Goal: Communication & Community: Ask a question

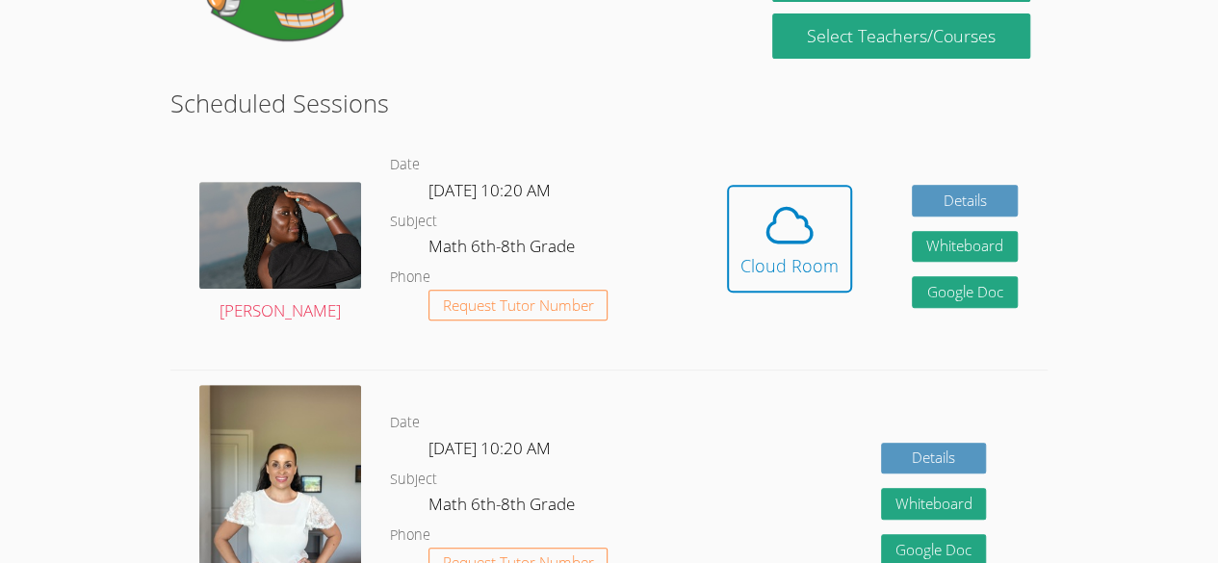
scroll to position [289, 0]
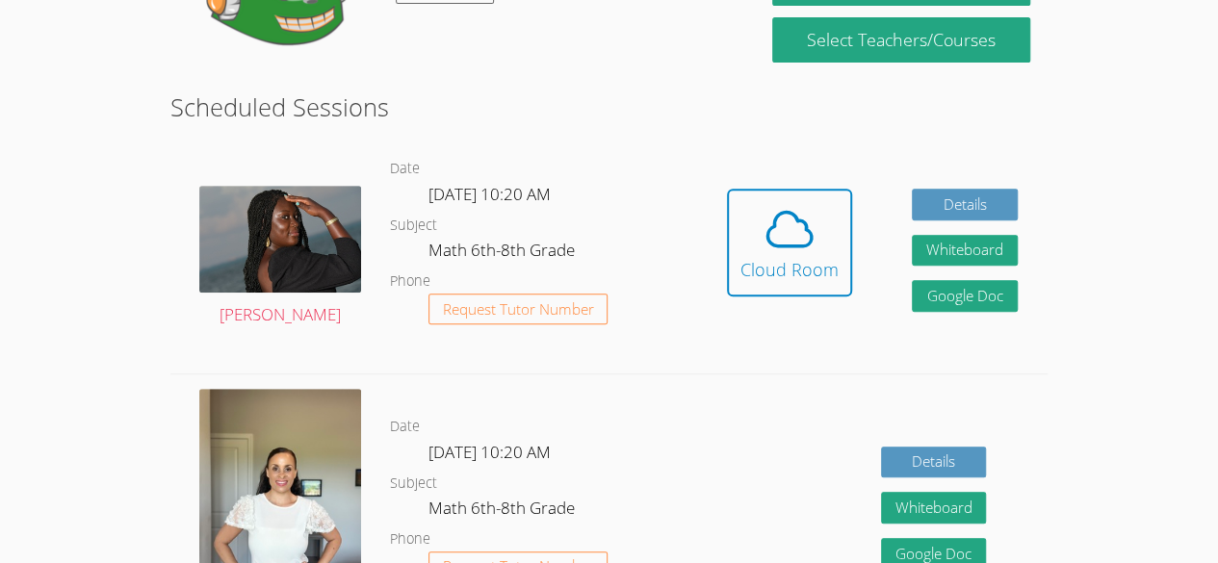
drag, startPoint x: 794, startPoint y: 256, endPoint x: 845, endPoint y: 345, distance: 102.2
click at [845, 345] on div "Hidden Cloud Room Details Whiteboard Hidden Google Doc" at bounding box center [872, 257] width 350 height 233
click at [785, 249] on icon at bounding box center [790, 229] width 54 height 54
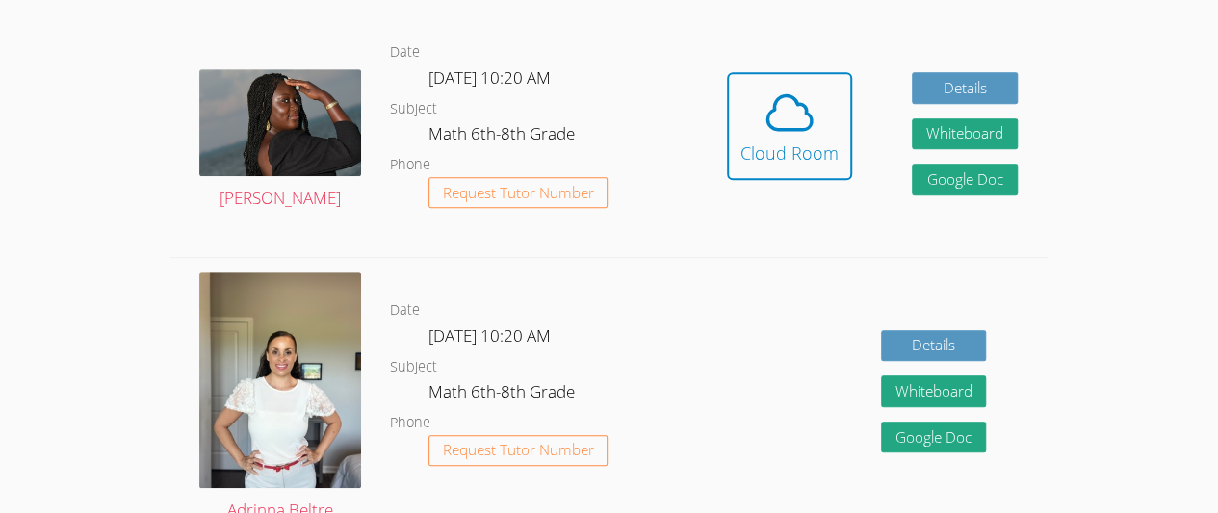
scroll to position [404, 0]
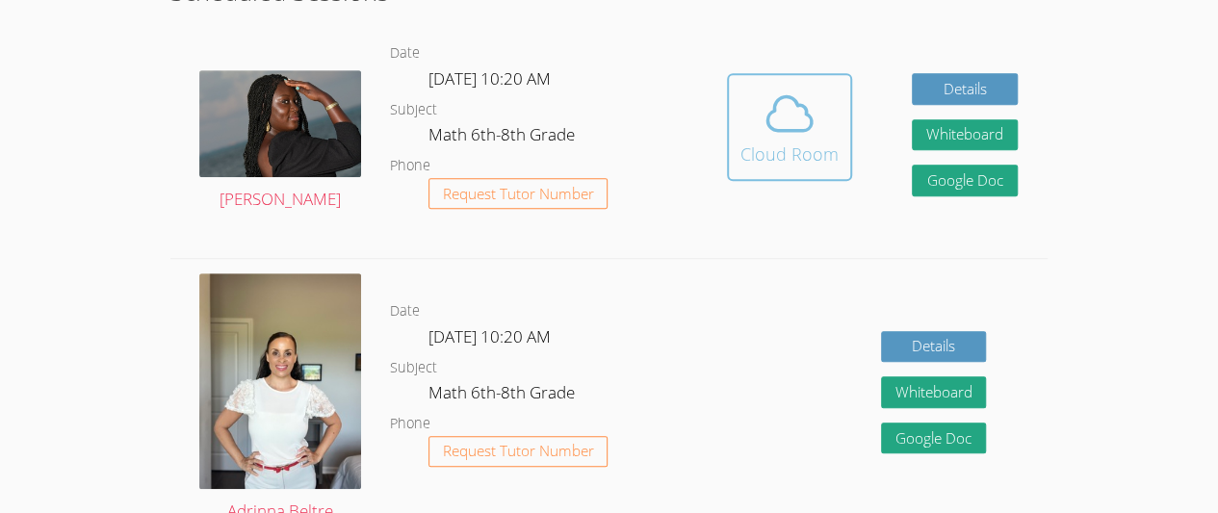
click at [809, 167] on button "Cloud Room" at bounding box center [789, 127] width 125 height 108
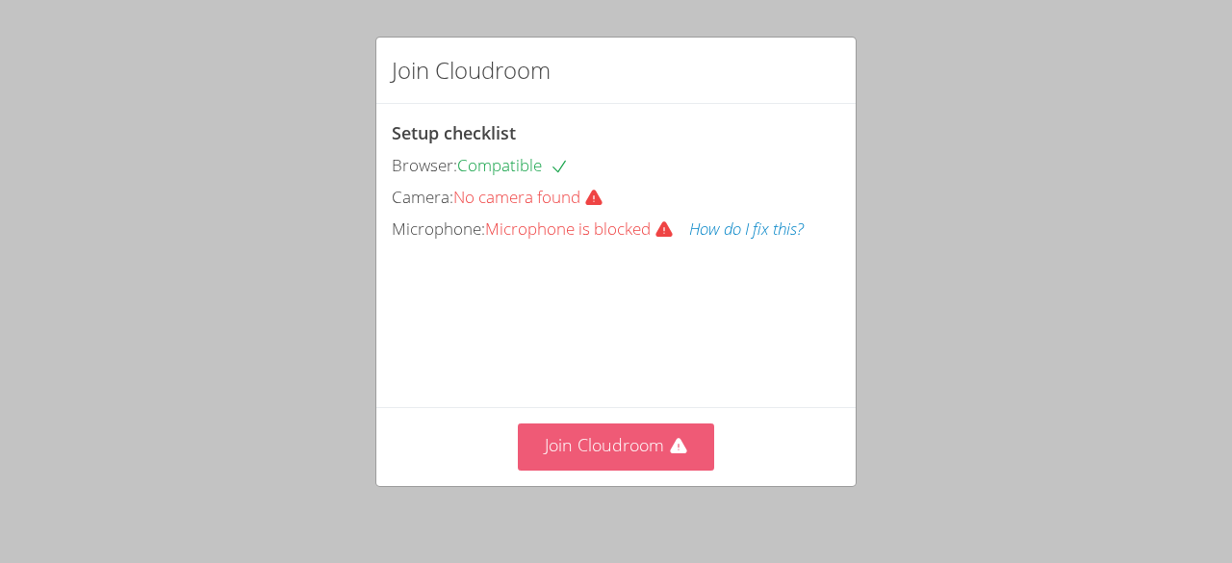
click at [583, 455] on button "Join Cloudroom" at bounding box center [616, 447] width 197 height 47
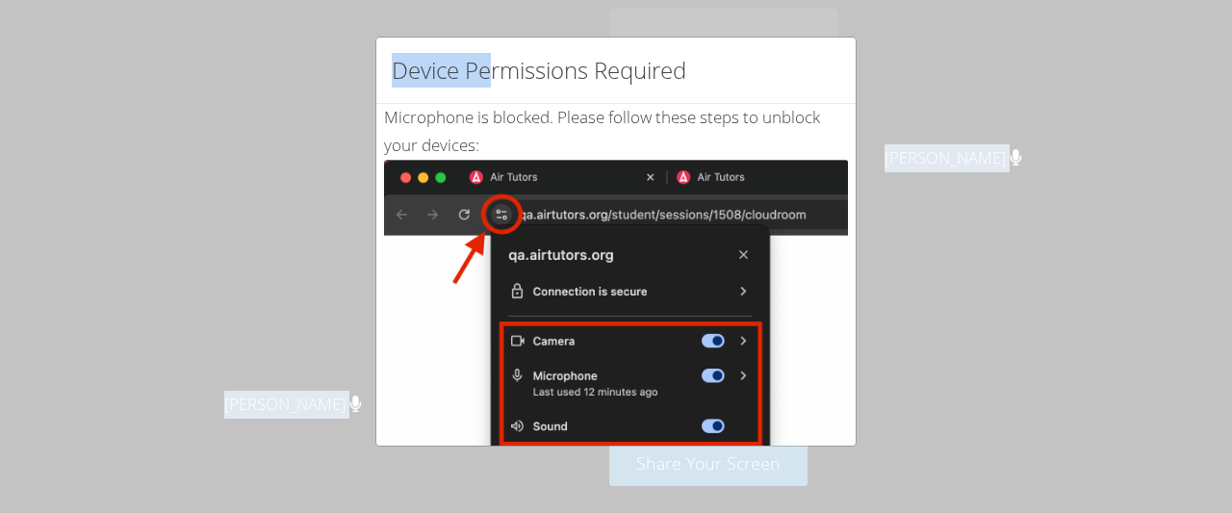
drag, startPoint x: 495, startPoint y: 31, endPoint x: 495, endPoint y: -19, distance: 50.1
click at [495, 0] on html "Melissa Obichukwu Melissa Obichukwu Mackela Deris Gilbeysi Carrillo Huchin Gilb…" at bounding box center [616, 256] width 1232 height 513
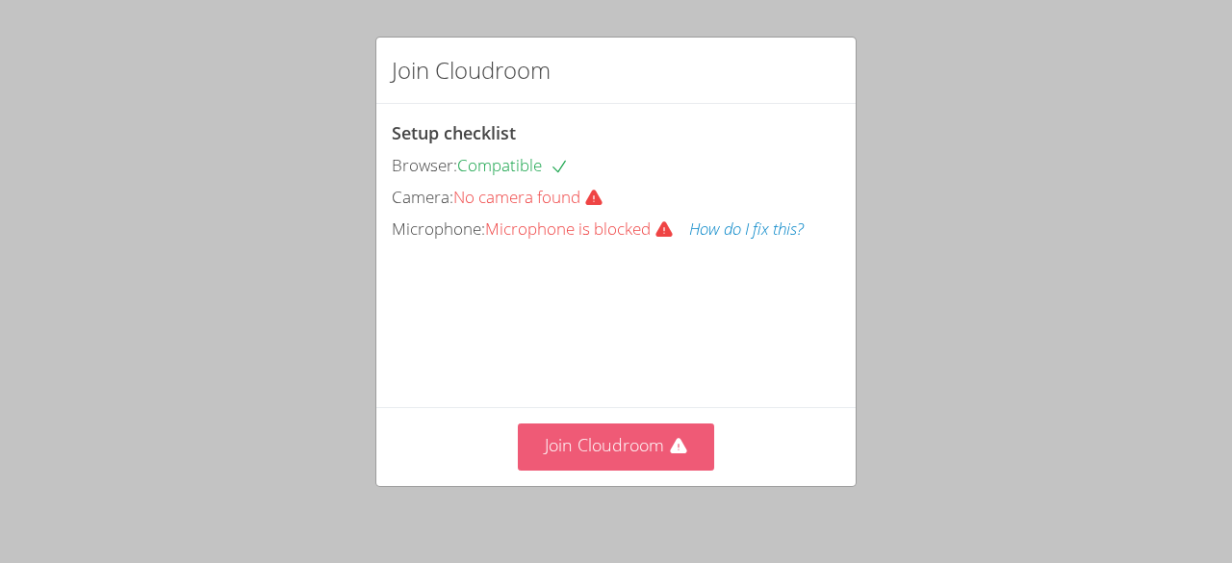
click at [693, 449] on button "Join Cloudroom" at bounding box center [616, 447] width 197 height 47
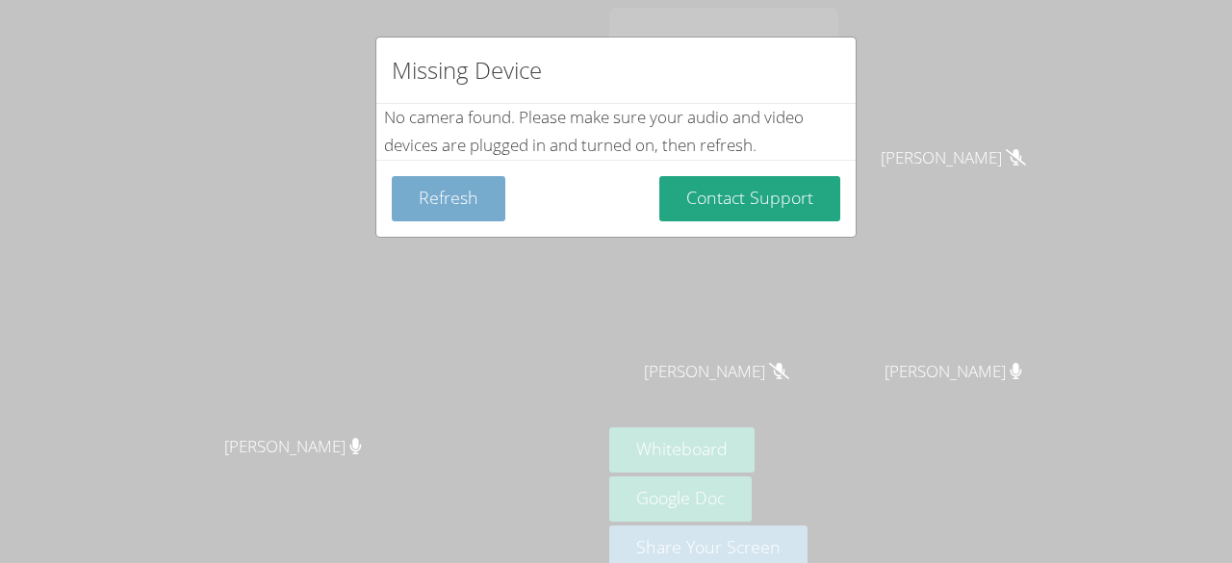
click at [419, 207] on button "Refresh" at bounding box center [449, 198] width 114 height 45
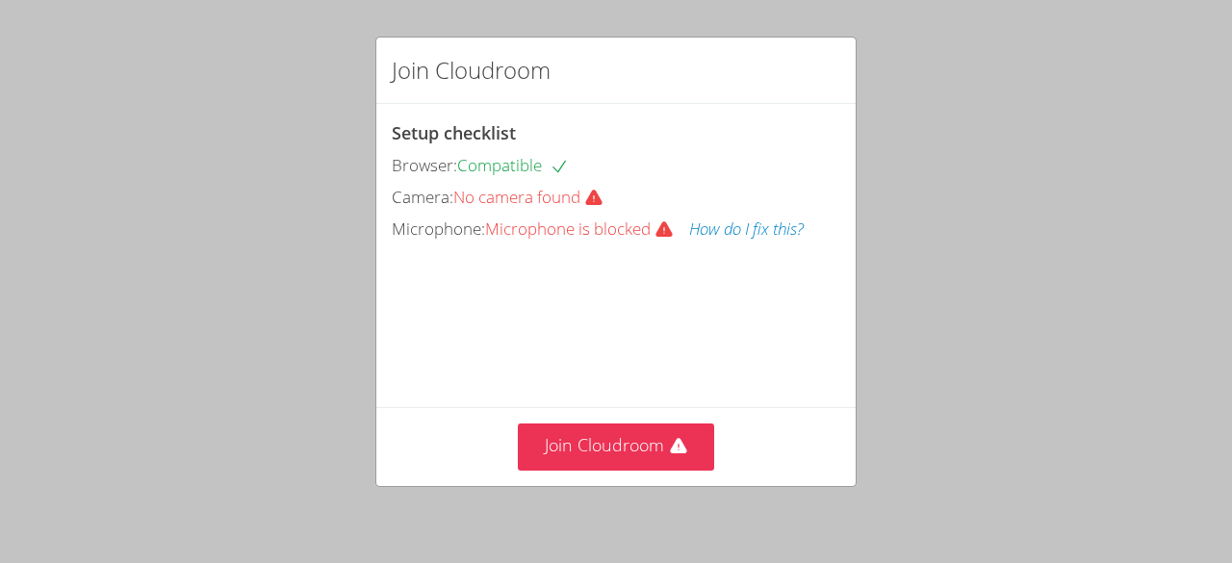
click at [121, 323] on div "Join Cloudroom Setup checklist Browser: Compatible Camera: No camera found Micr…" at bounding box center [616, 281] width 1232 height 563
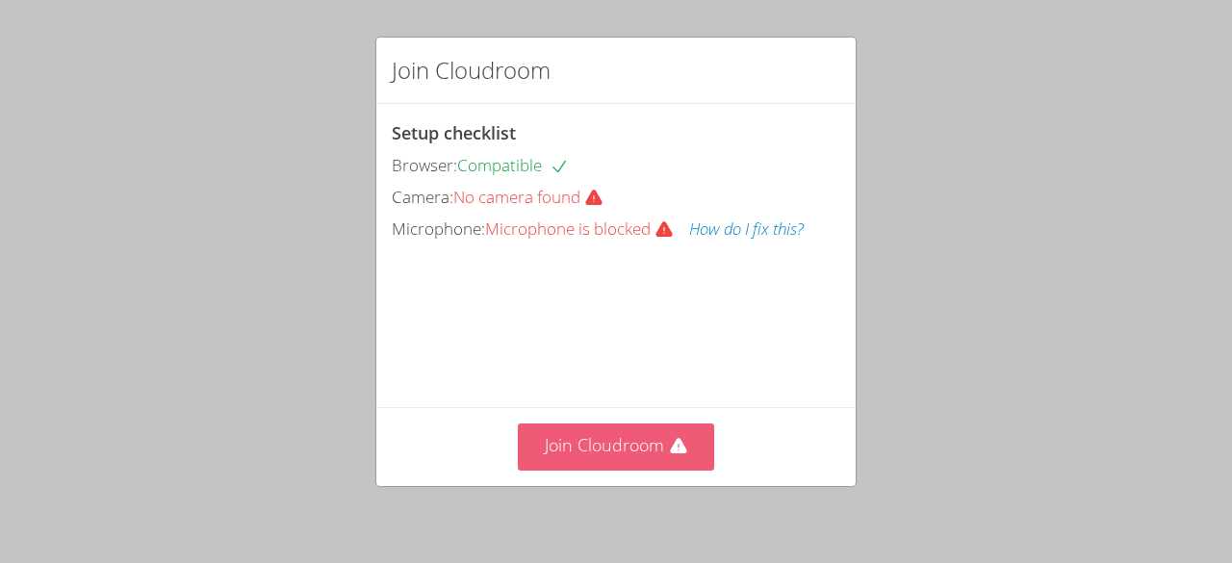
click at [558, 446] on button "Join Cloudroom" at bounding box center [616, 447] width 197 height 47
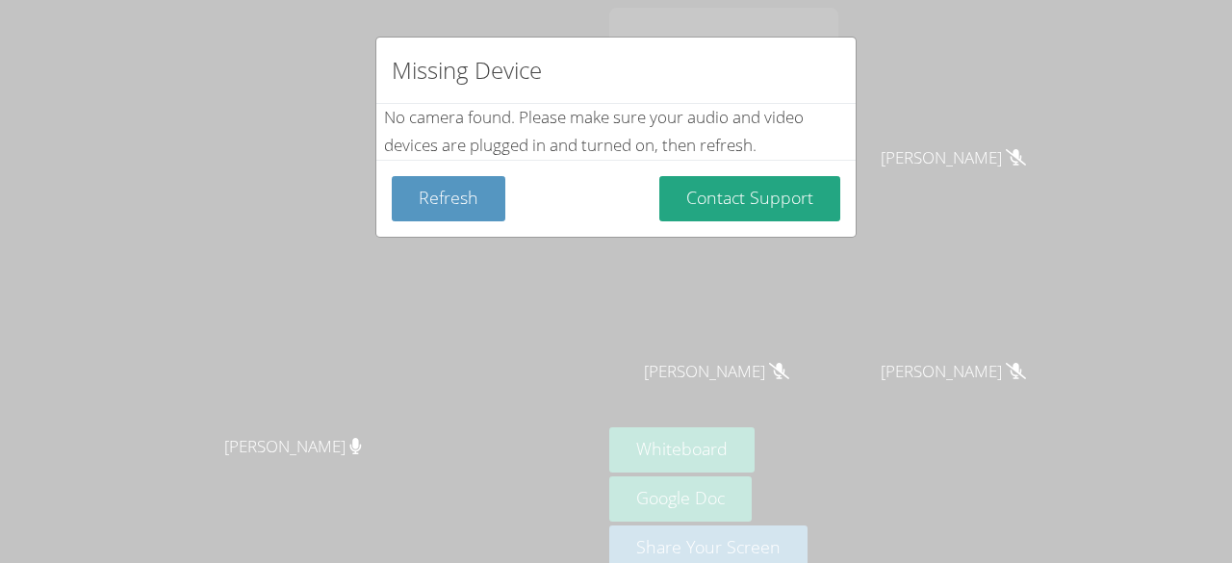
click at [923, 116] on div "Missing Device No camera found . Please make sure your audio and video devices …" at bounding box center [616, 281] width 1232 height 563
click at [938, 117] on div "Missing Device No camera found . Please make sure your audio and video devices …" at bounding box center [616, 281] width 1232 height 563
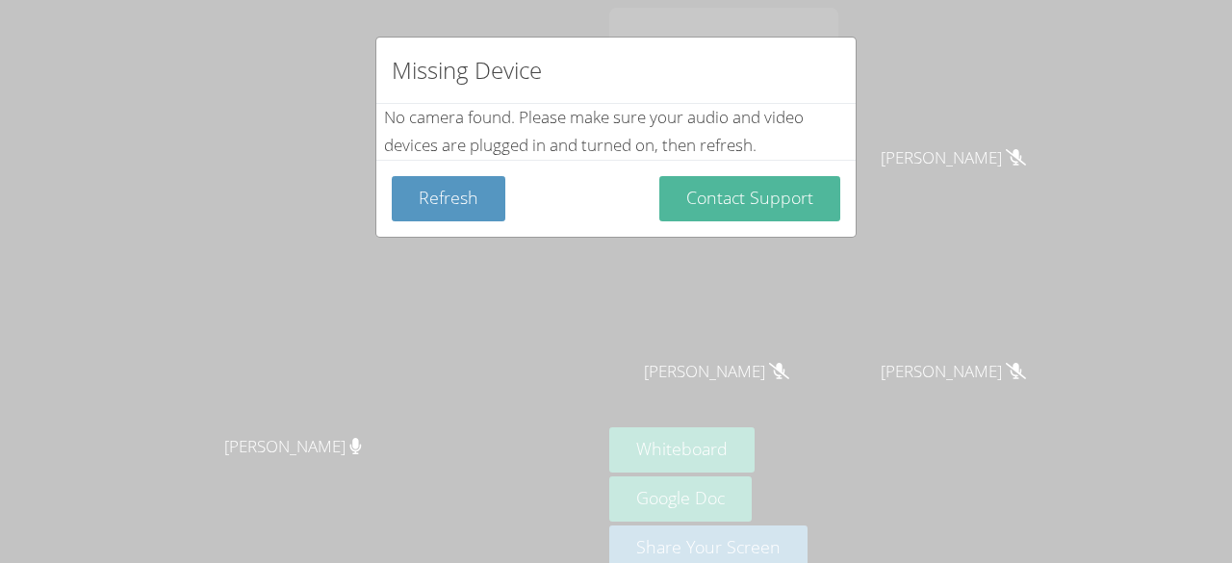
click at [788, 189] on button "Contact Support" at bounding box center [749, 198] width 181 height 45
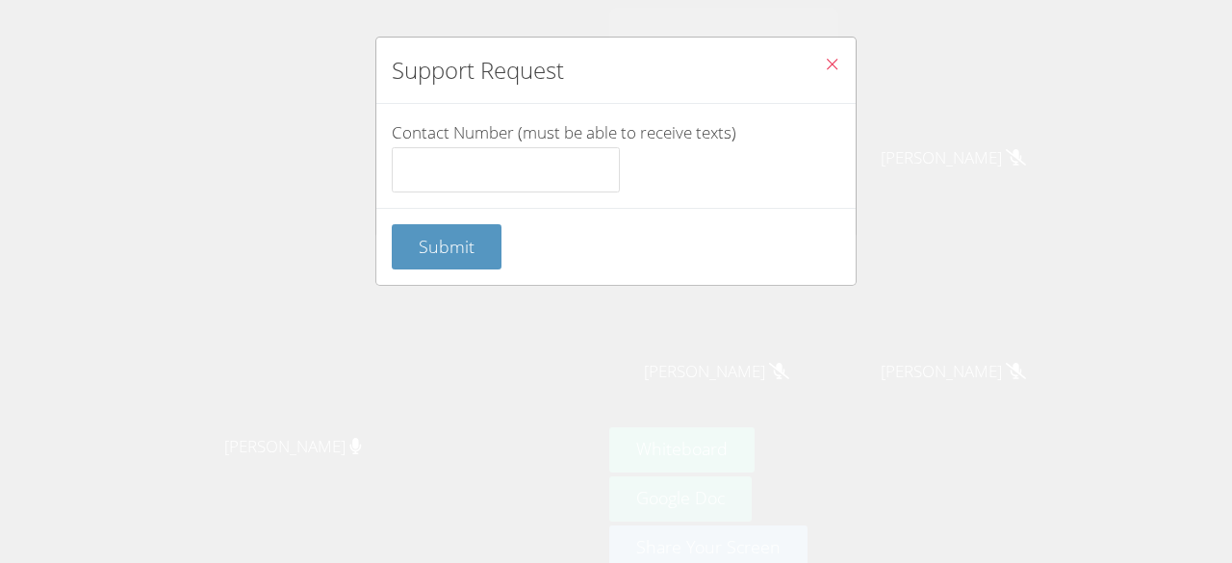
click at [824, 73] on span "Close" at bounding box center [832, 66] width 16 height 22
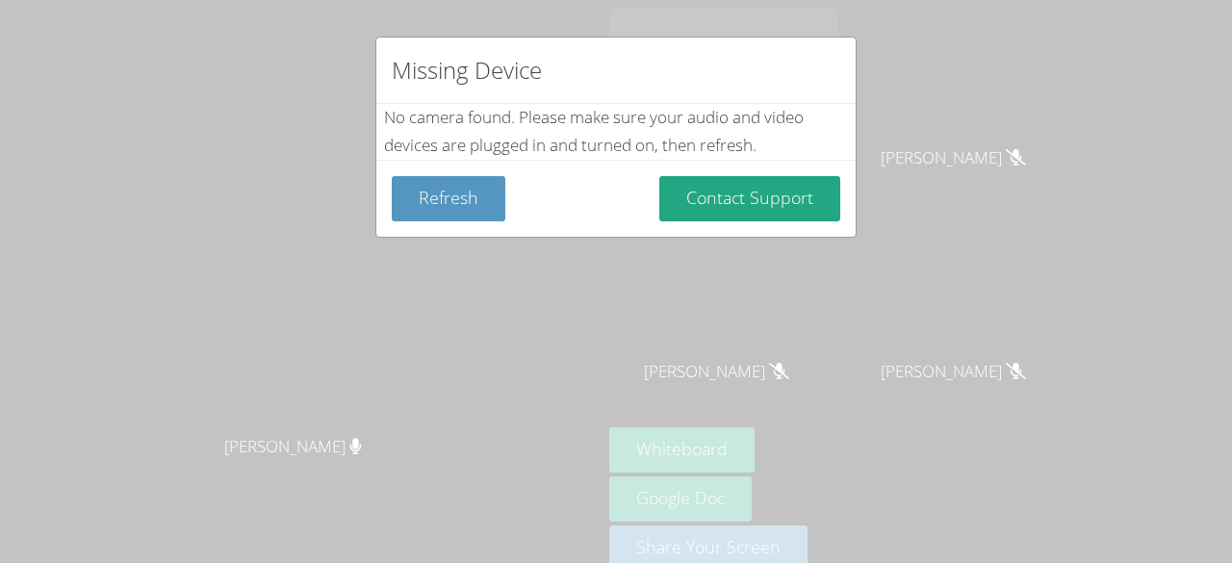
click at [920, 123] on div "Missing Device No camera found . Please make sure your audio and video devices …" at bounding box center [616, 281] width 1232 height 563
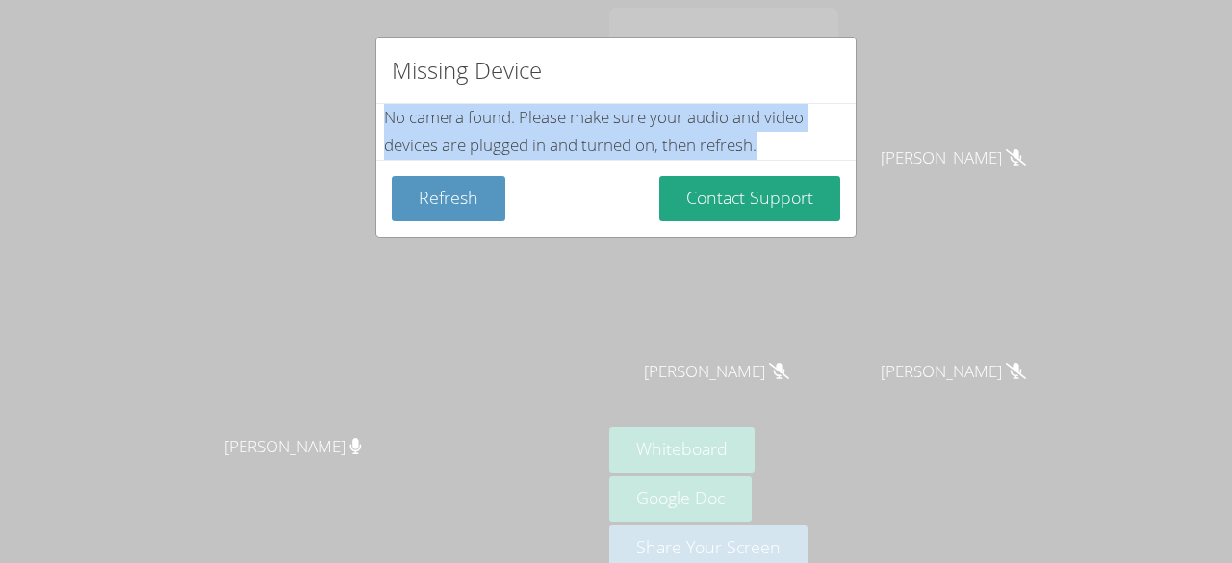
click at [920, 123] on div "Missing Device No camera found . Please make sure your audio and video devices …" at bounding box center [616, 281] width 1232 height 563
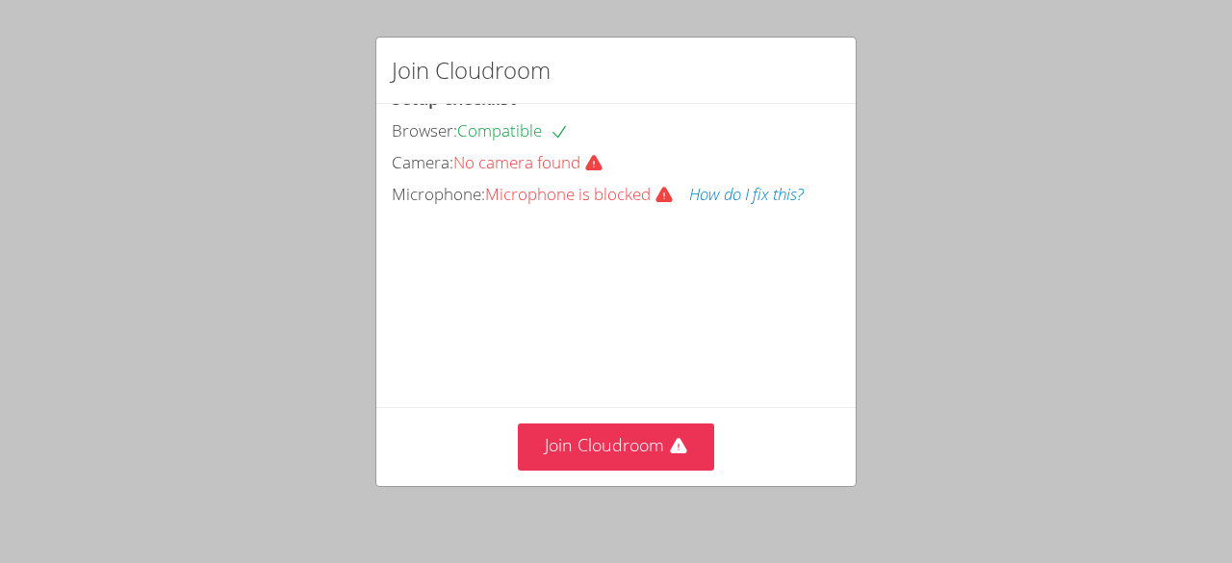
scroll to position [123, 0]
click at [489, 224] on video at bounding box center [536, 296] width 289 height 144
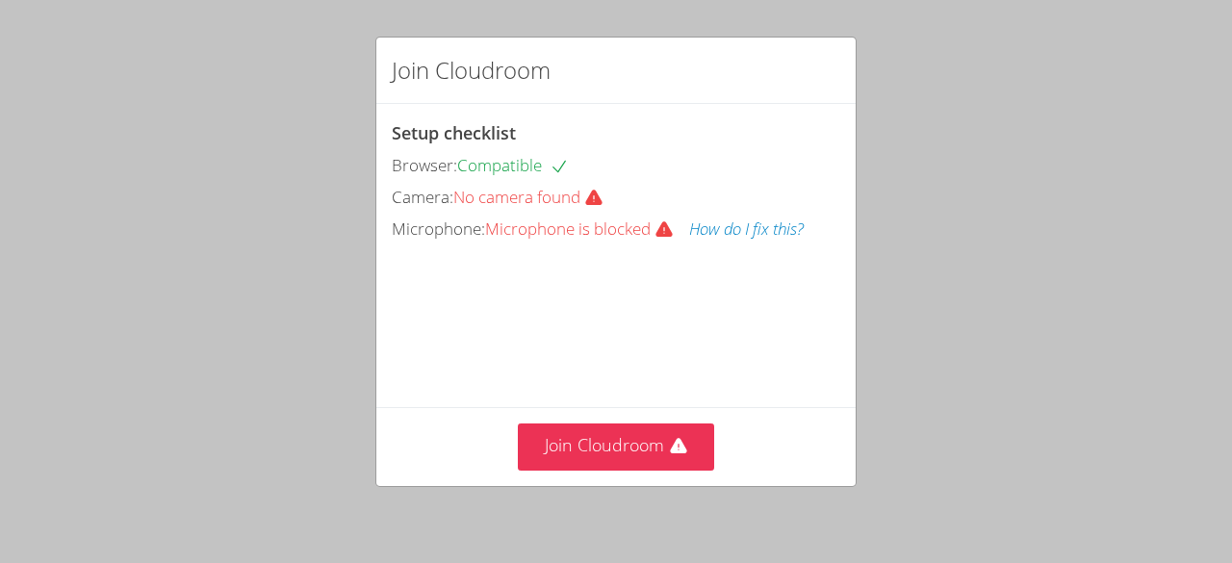
scroll to position [0, 0]
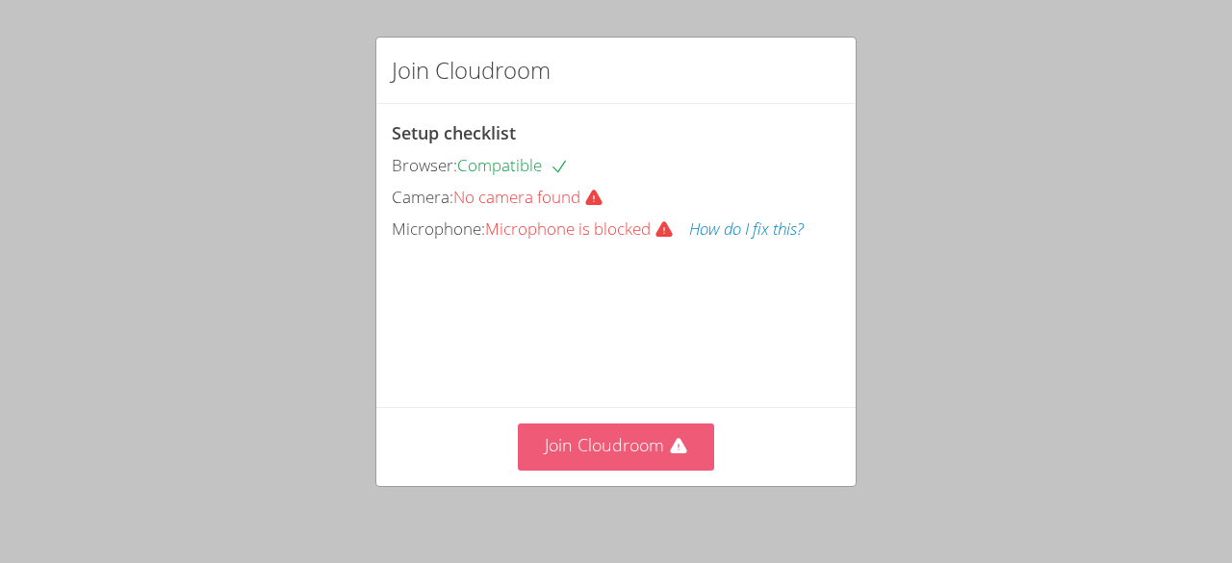
click at [613, 442] on button "Join Cloudroom" at bounding box center [616, 447] width 197 height 47
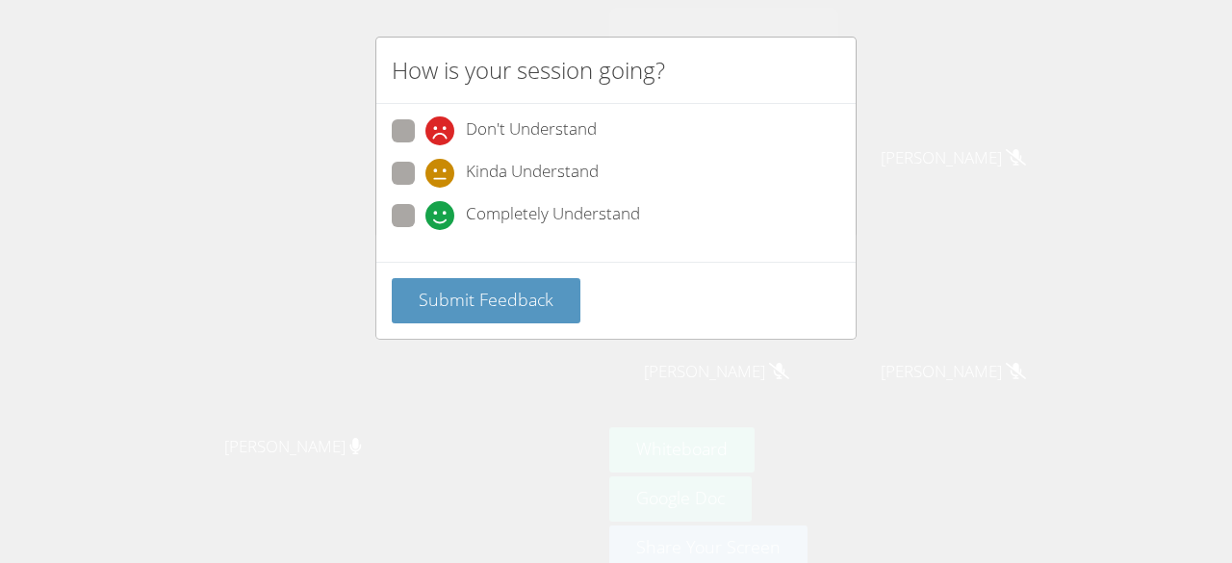
click at [581, 128] on span "Don't Understand" at bounding box center [531, 130] width 131 height 29
click at [442, 128] on input "Don't Understand" at bounding box center [434, 127] width 16 height 16
radio input "true"
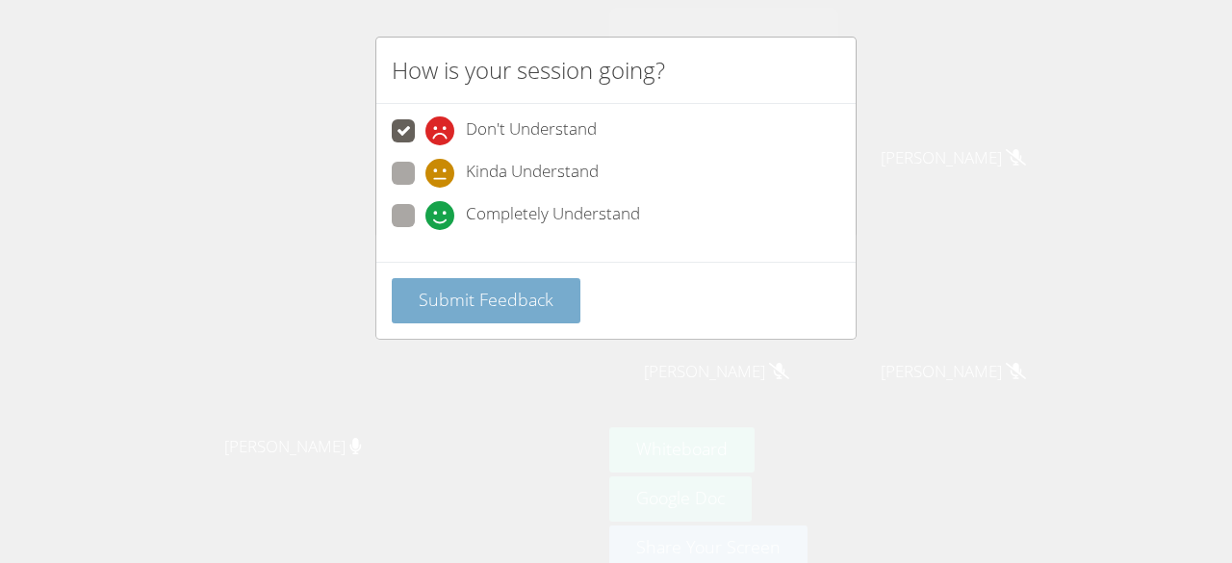
click at [497, 297] on span "Submit Feedback" at bounding box center [486, 299] width 135 height 23
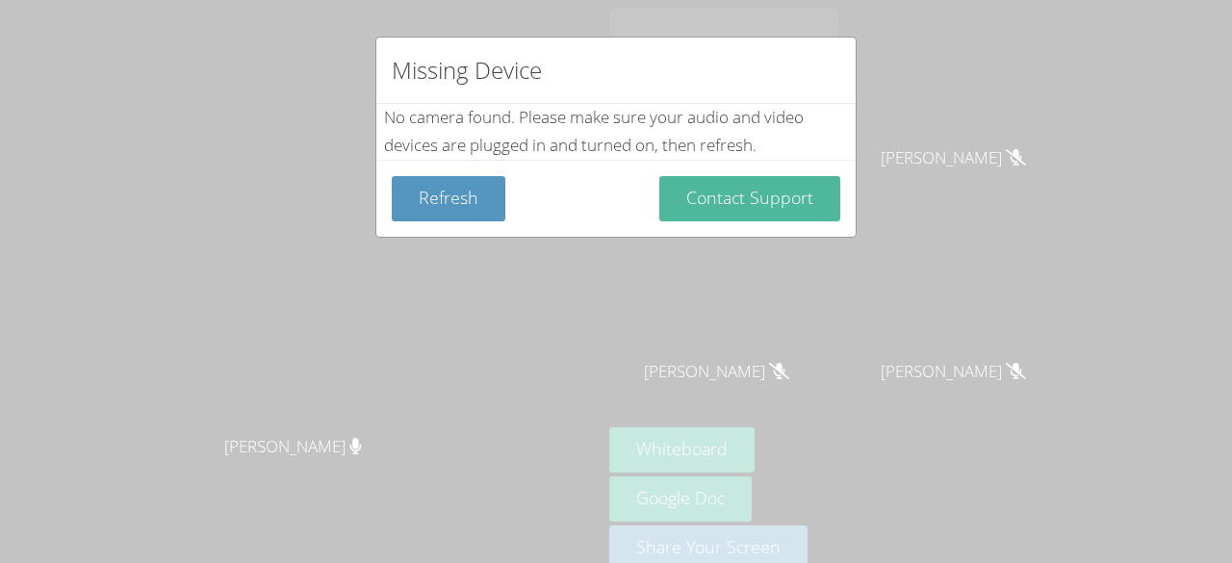
click at [767, 191] on button "Contact Support" at bounding box center [749, 198] width 181 height 45
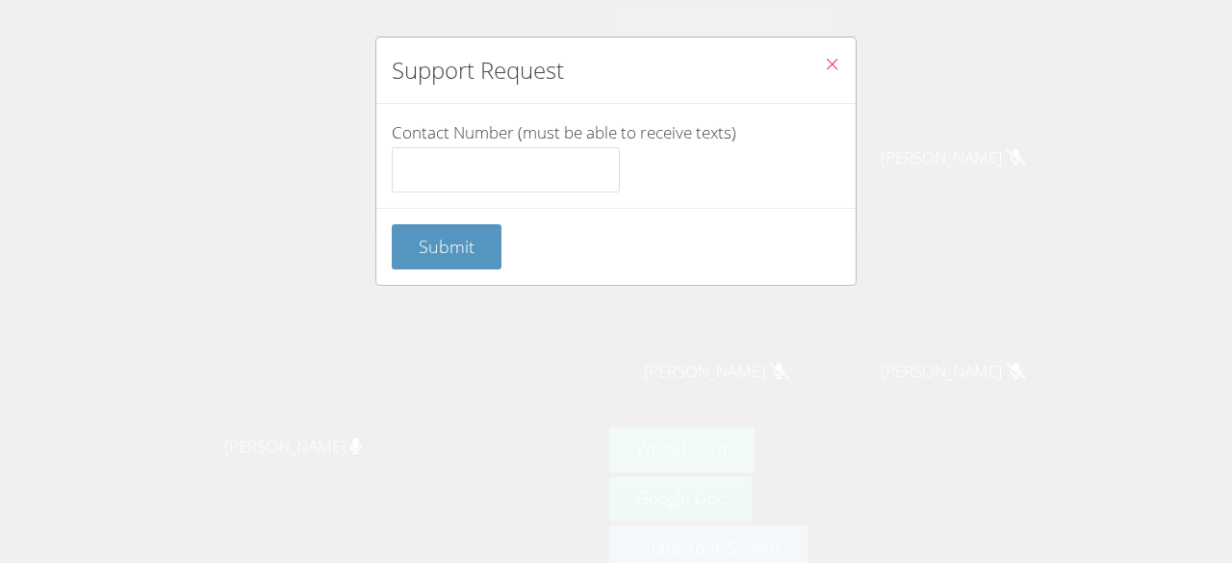
click at [381, 168] on div "Contact Number (must be able to receive texts)" at bounding box center [615, 156] width 479 height 104
click at [485, 154] on input "Contact Number (must be able to receive texts)" at bounding box center [506, 170] width 228 height 46
type input "666775569"
click at [809, 64] on button "Close" at bounding box center [832, 67] width 47 height 59
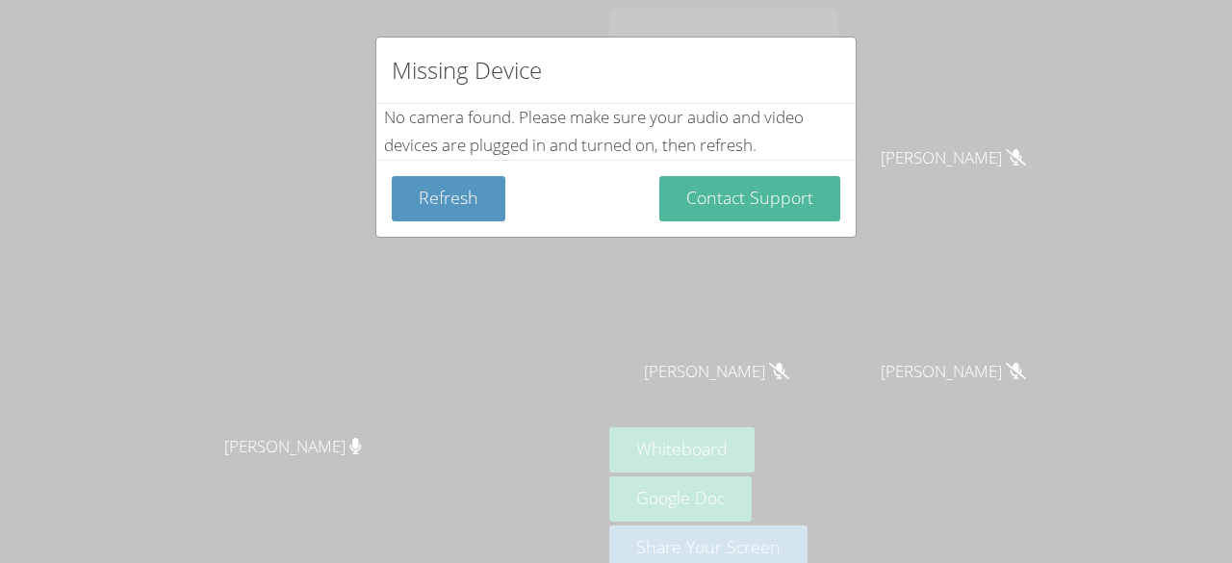
click at [767, 190] on button "Contact Support" at bounding box center [749, 198] width 181 height 45
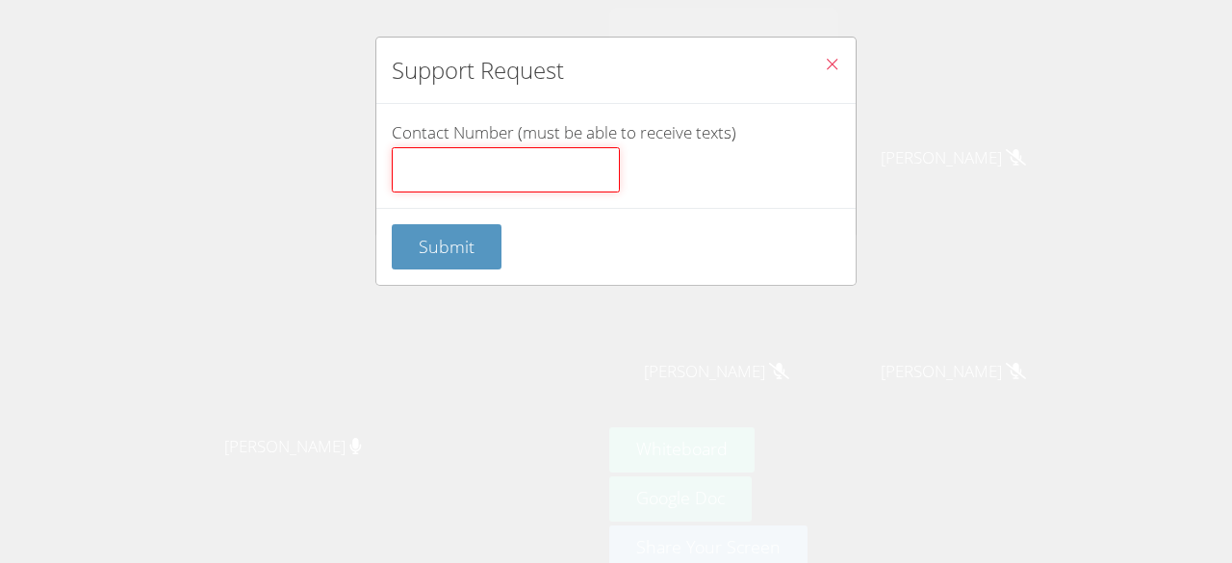
click at [519, 159] on input "Contact Number (must be able to receive texts)" at bounding box center [506, 170] width 228 height 46
type input "66778844554622313457"
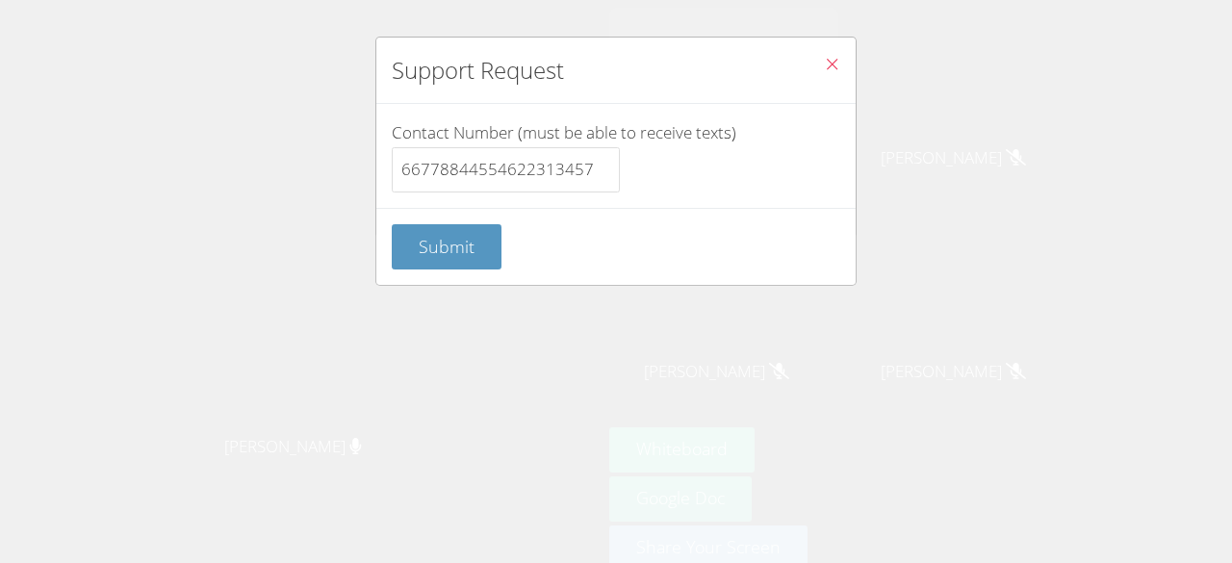
click at [824, 58] on icon "Close" at bounding box center [832, 64] width 16 height 16
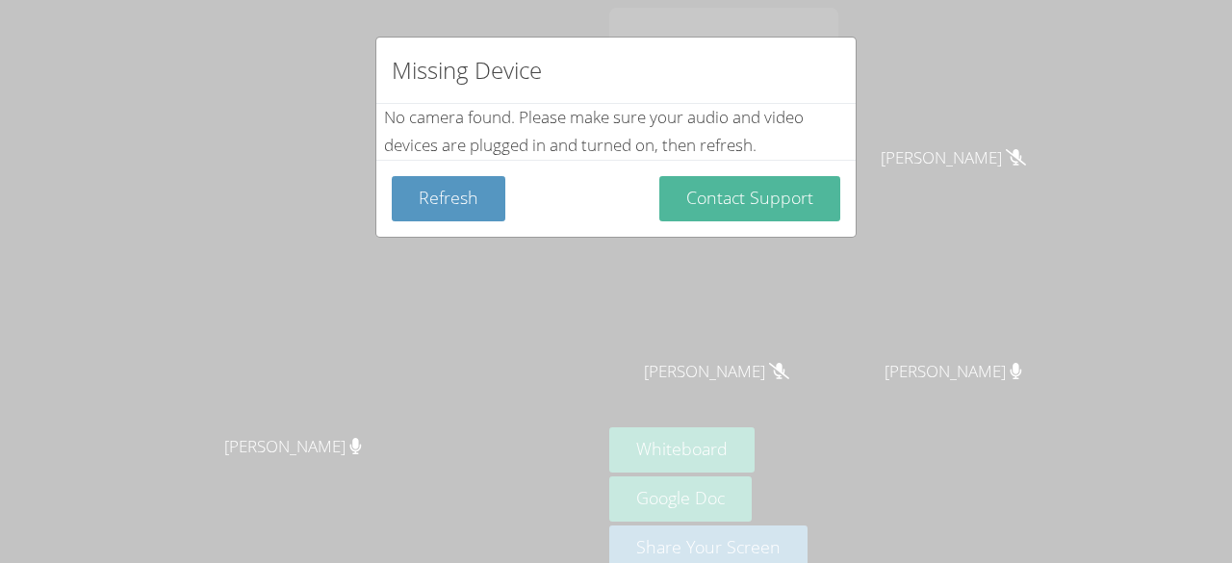
click at [709, 208] on button "Contact Support" at bounding box center [749, 198] width 181 height 45
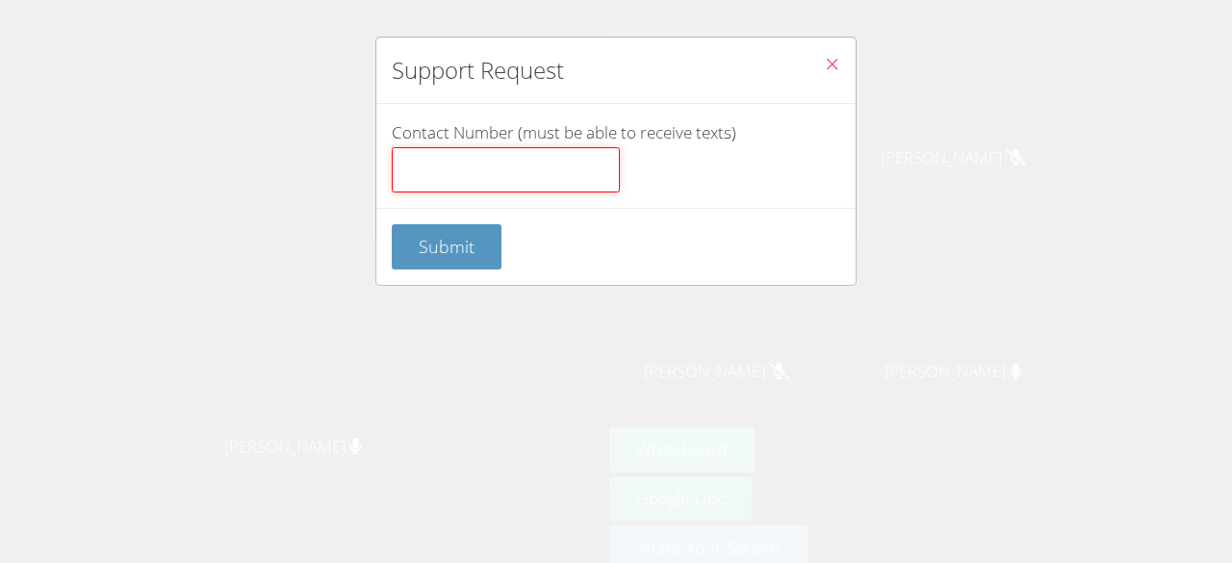
click at [547, 156] on input "Contact Number (must be able to receive texts)" at bounding box center [506, 170] width 228 height 46
type input "8"
type input "5"
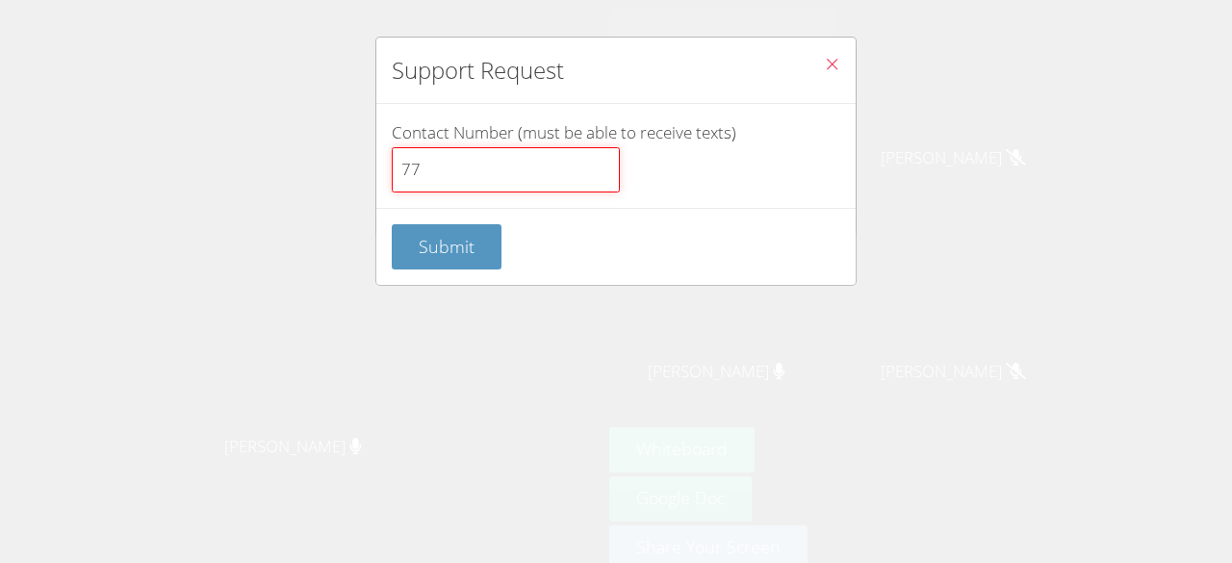
type input "7"
type input "3"
type input "0"
type input "7"
type input "3"
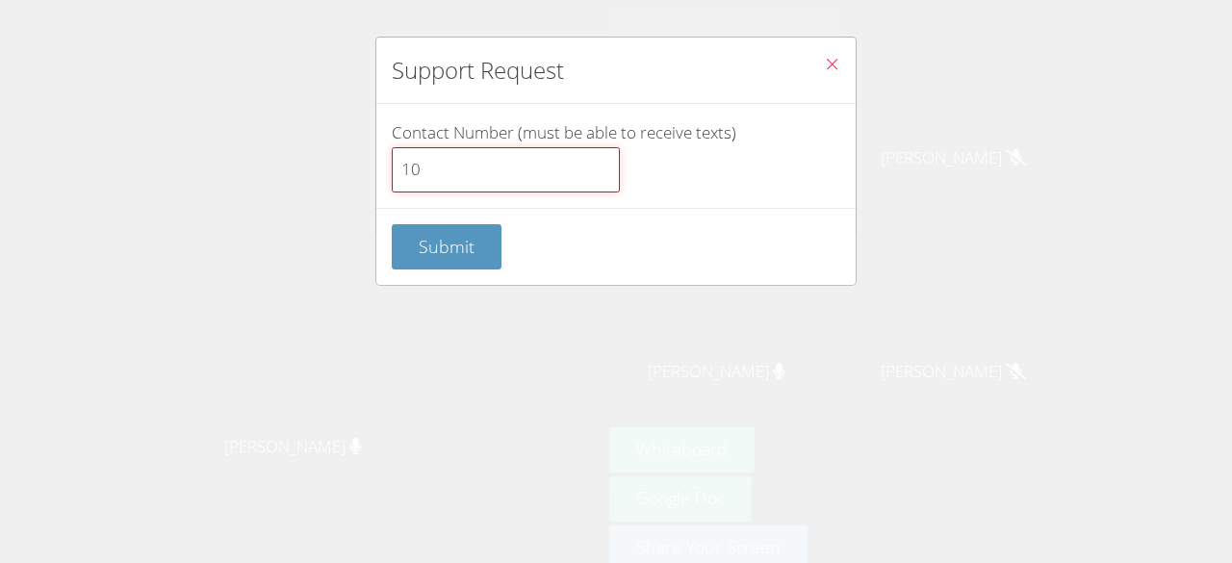
type input "1"
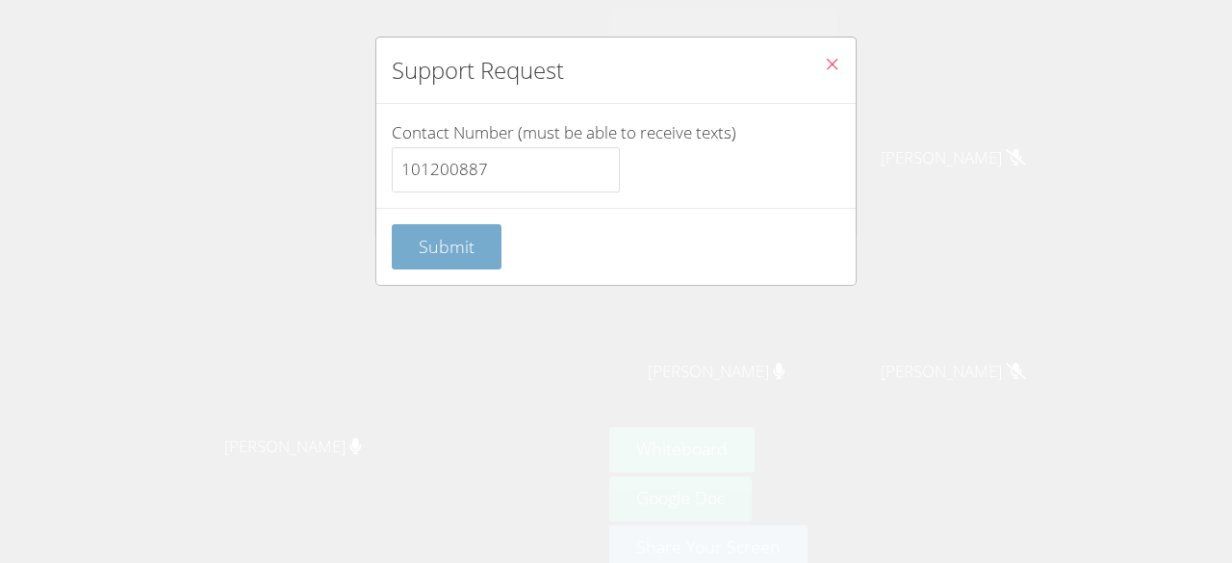
click at [465, 244] on span "Submit" at bounding box center [447, 246] width 56 height 23
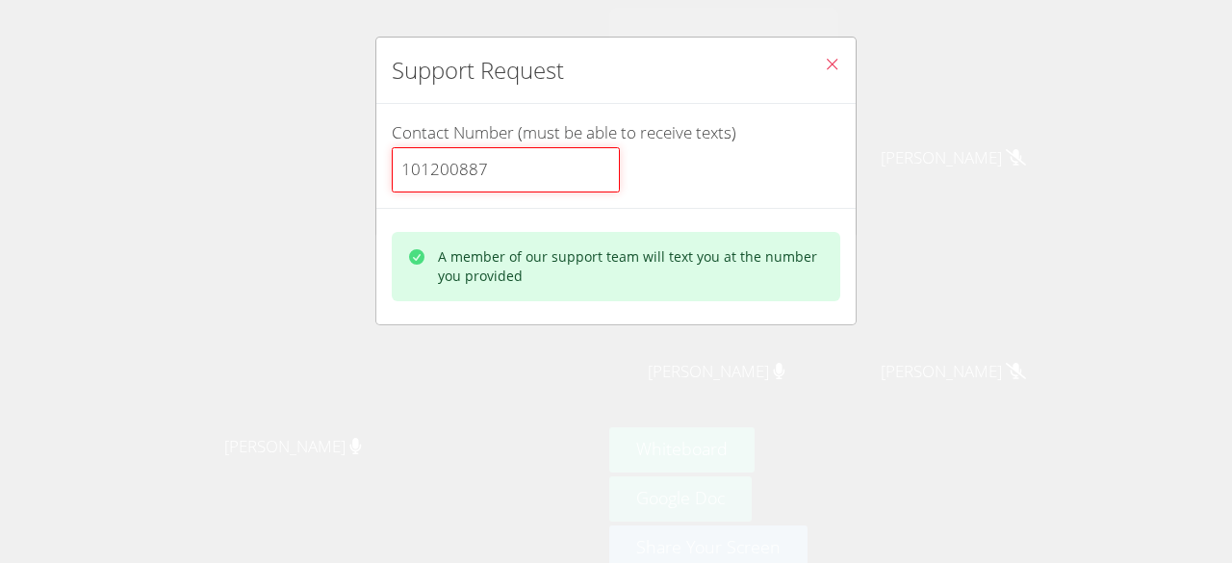
click at [539, 188] on input "101200887" at bounding box center [506, 170] width 228 height 46
type input "1"
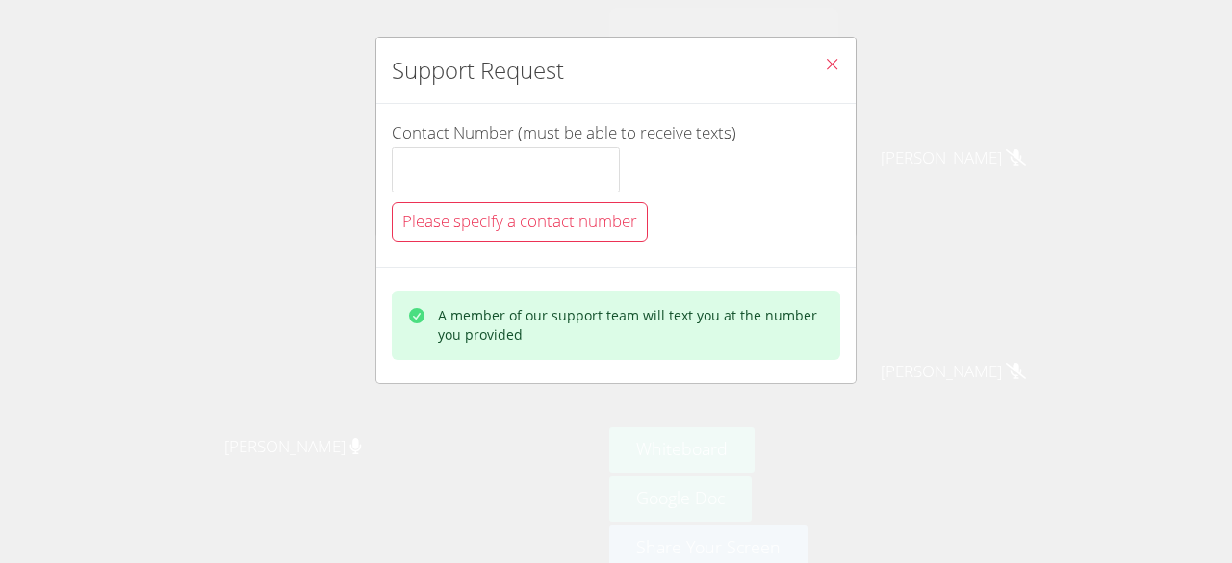
click at [809, 62] on button "Close" at bounding box center [832, 67] width 47 height 59
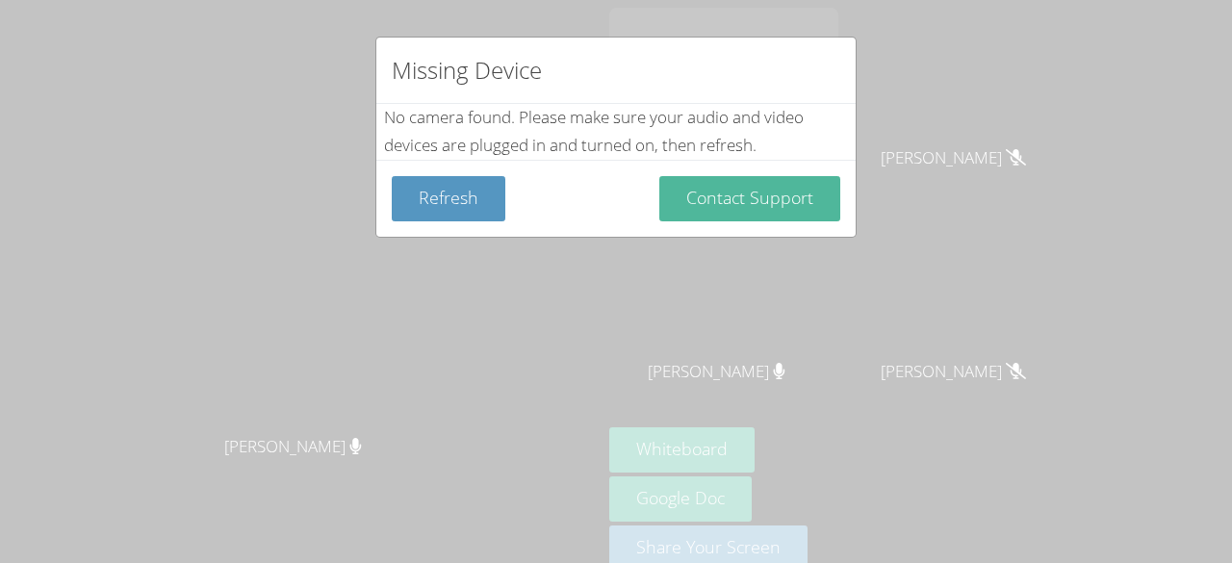
click at [786, 197] on button "Contact Support" at bounding box center [749, 198] width 181 height 45
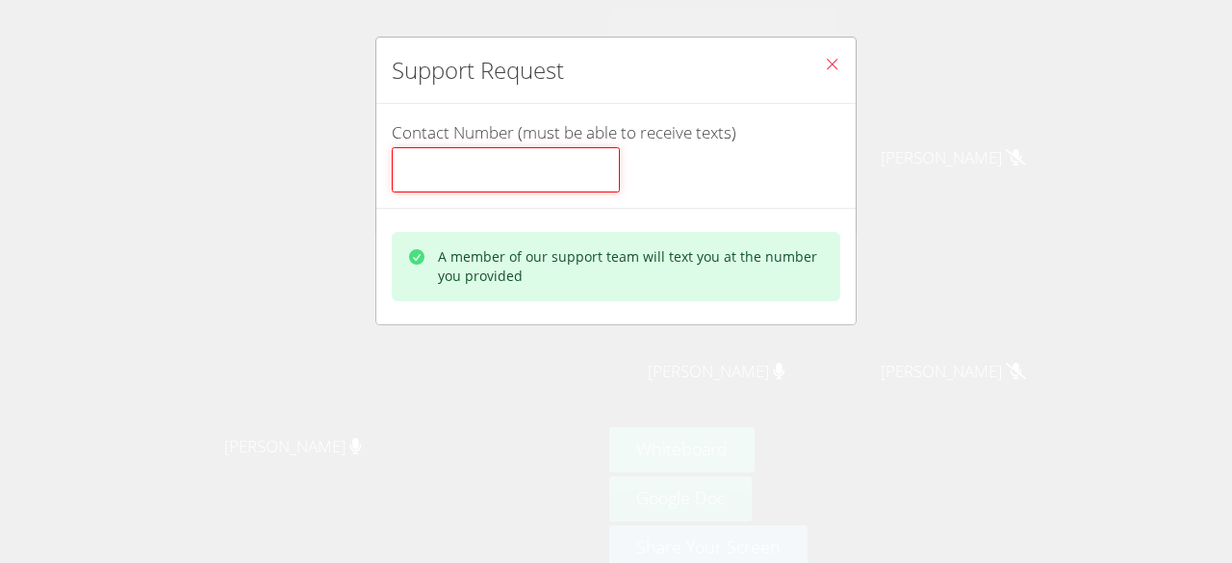
click at [543, 162] on input "Contact Number (must be able to receive texts)" at bounding box center [506, 170] width 228 height 46
type input "56556667567"
click at [840, 316] on div "A member of our support team will text you at the number you provided" at bounding box center [615, 266] width 479 height 116
click at [848, 325] on div "Support Request Contact Number (must be able to receive texts) 56556667567 A me…" at bounding box center [616, 281] width 1232 height 563
click at [825, 56] on icon "Close" at bounding box center [832, 64] width 16 height 16
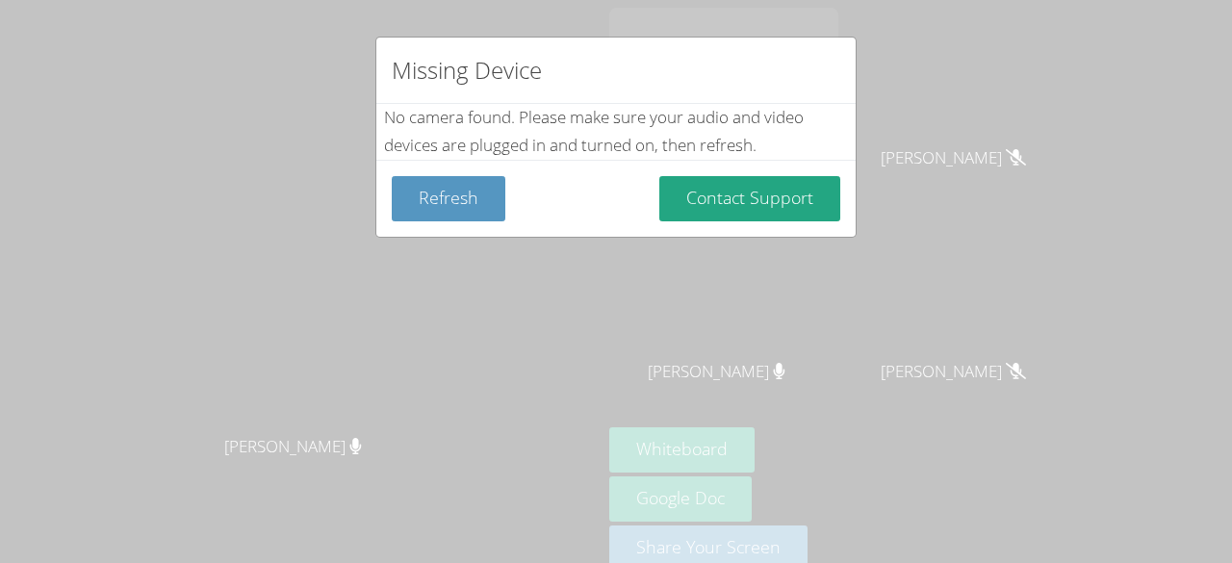
click at [866, 42] on div "Missing Device No camera found . Please make sure your audio and video devices …" at bounding box center [616, 281] width 1232 height 563
click at [850, 33] on div "Missing Device No camera found . Please make sure your audio and video devices …" at bounding box center [616, 281] width 1232 height 563
